Goal: Task Accomplishment & Management: Manage account settings

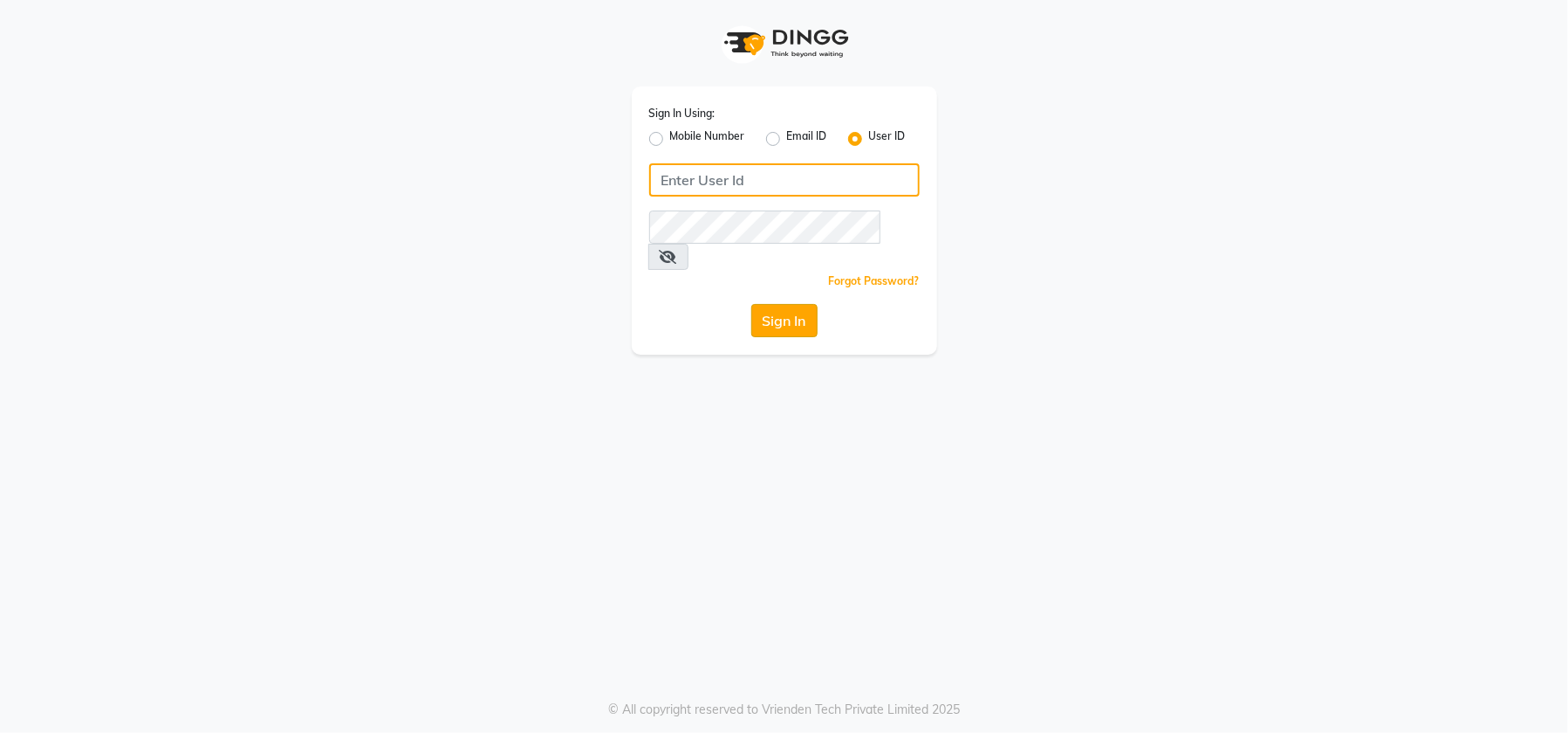
type input "emporiosalon"
click at [761, 304] on button "Sign In" at bounding box center [784, 320] width 66 height 33
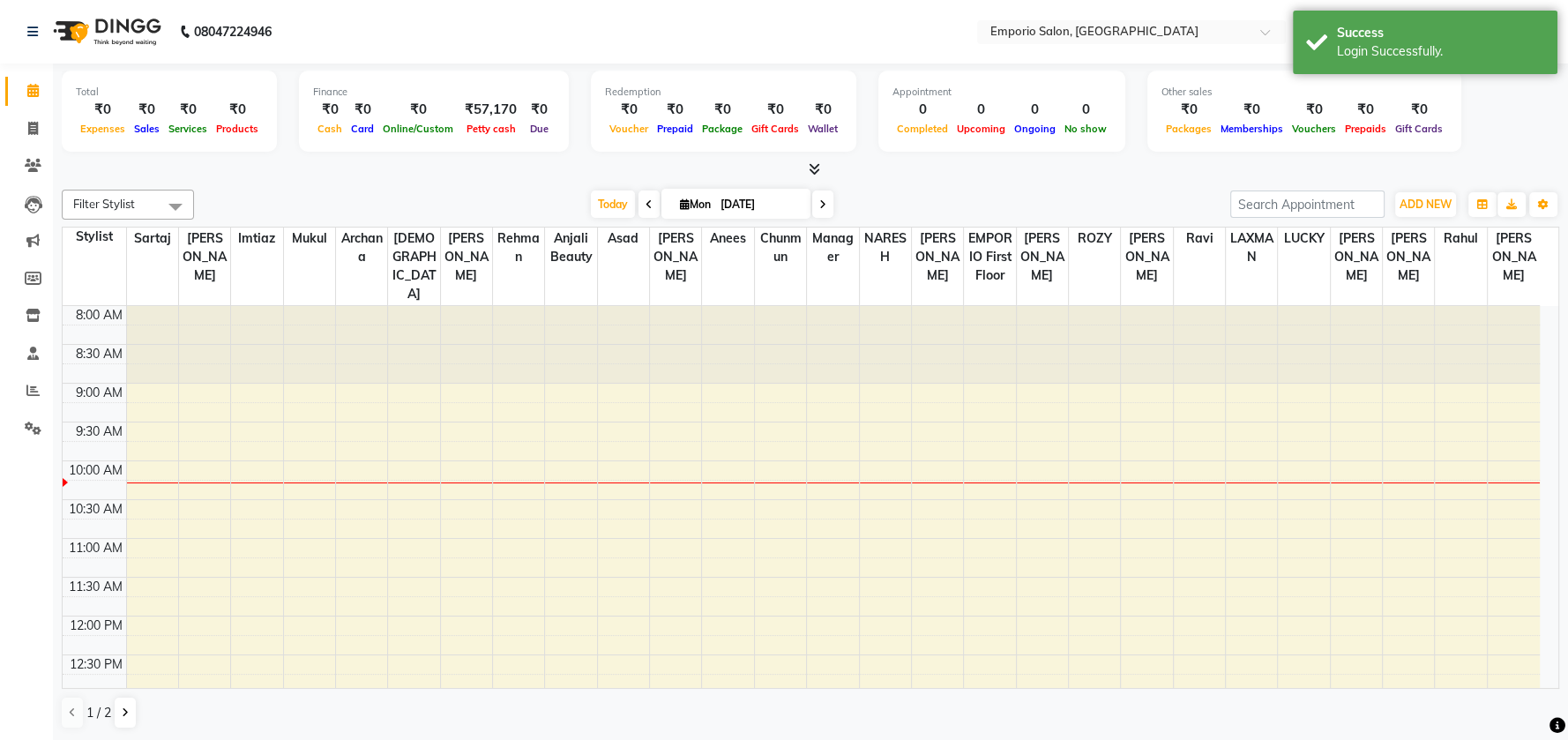
click at [525, 183] on div "Filter Stylist Select All Anees Anjali beauty [PERSON_NAME] [PERSON_NAME] EMPOR…" at bounding box center [810, 458] width 1498 height 553
